Goal: Communication & Community: Answer question/provide support

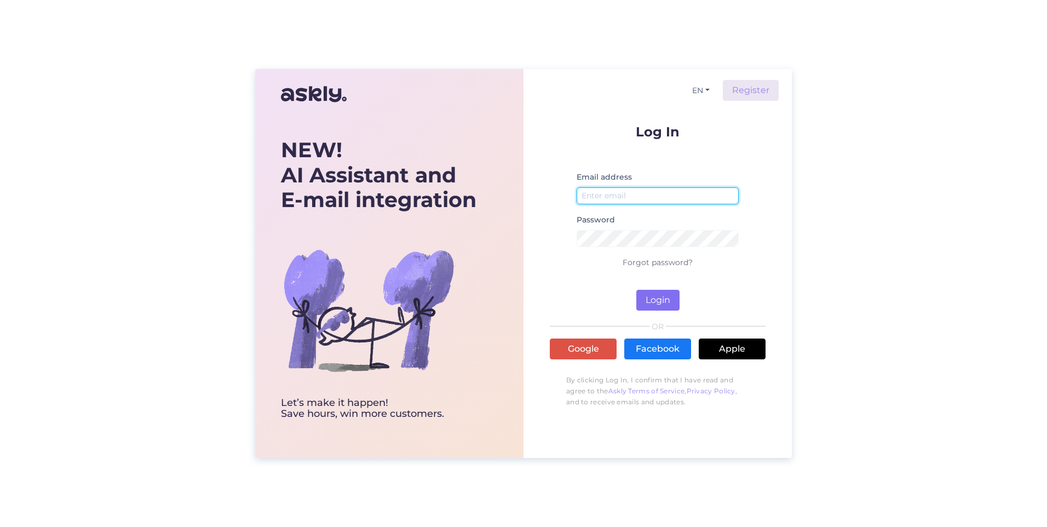
type input "[EMAIL_ADDRESS][DOMAIN_NAME]"
click at [667, 298] on button "Login" at bounding box center [657, 300] width 43 height 21
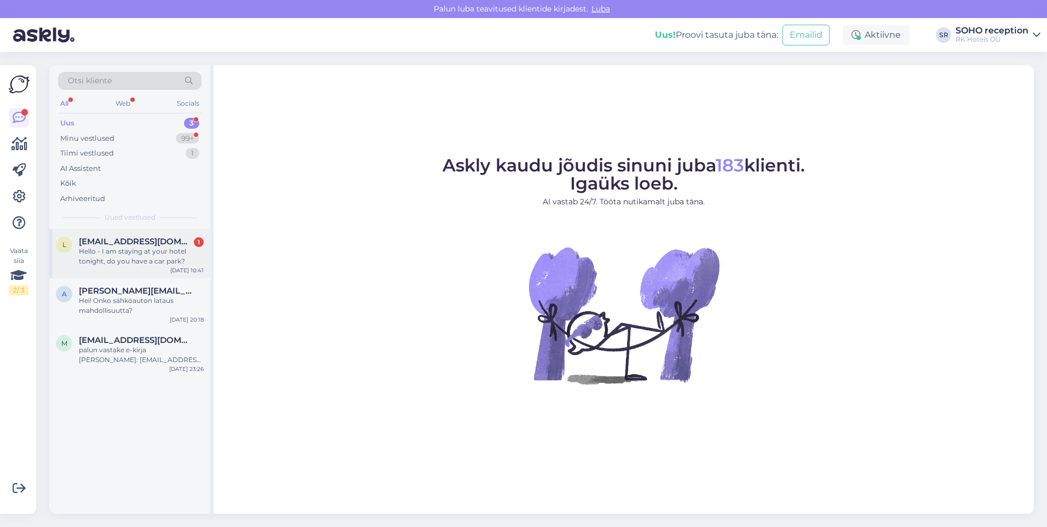
click at [133, 265] on div "Hello - I am staying at your hotel tonight, do you have a car park?" at bounding box center [141, 256] width 125 height 20
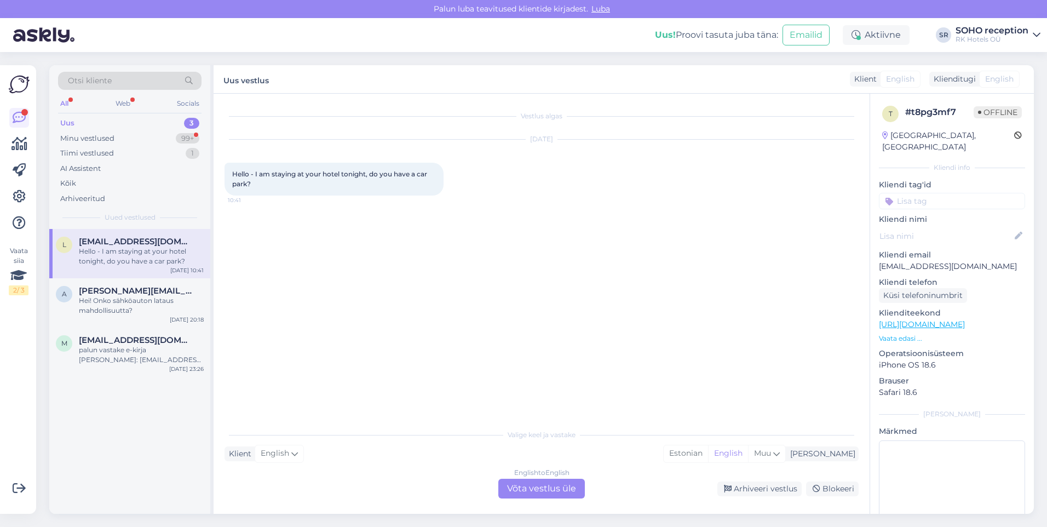
click at [552, 496] on div "English to English Võta vestlus üle" at bounding box center [541, 489] width 87 height 20
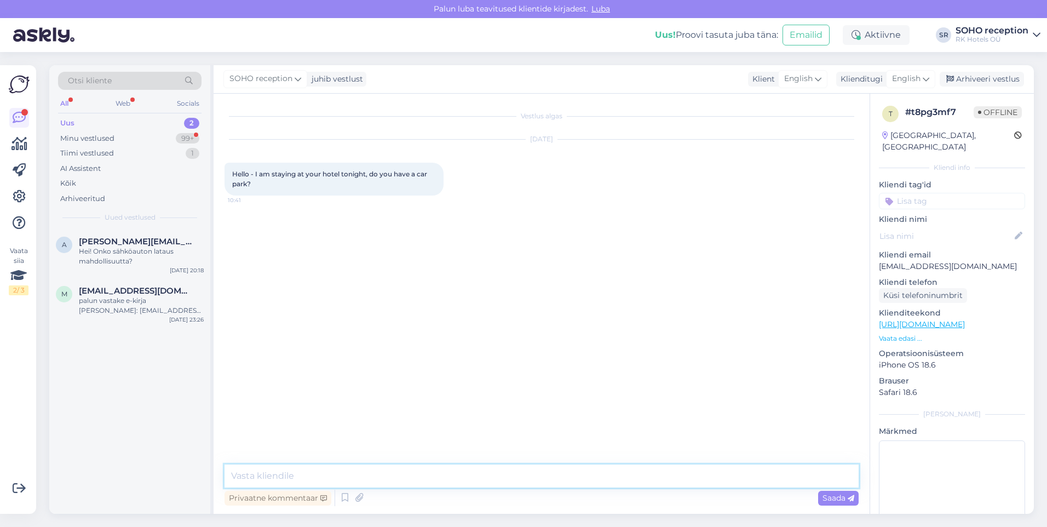
click at [369, 472] on textarea at bounding box center [542, 475] width 634 height 23
type textarea "Hello! Yes, we do have car parking and it is 15€ per night. Would you like to r…"
